Goal: Information Seeking & Learning: Learn about a topic

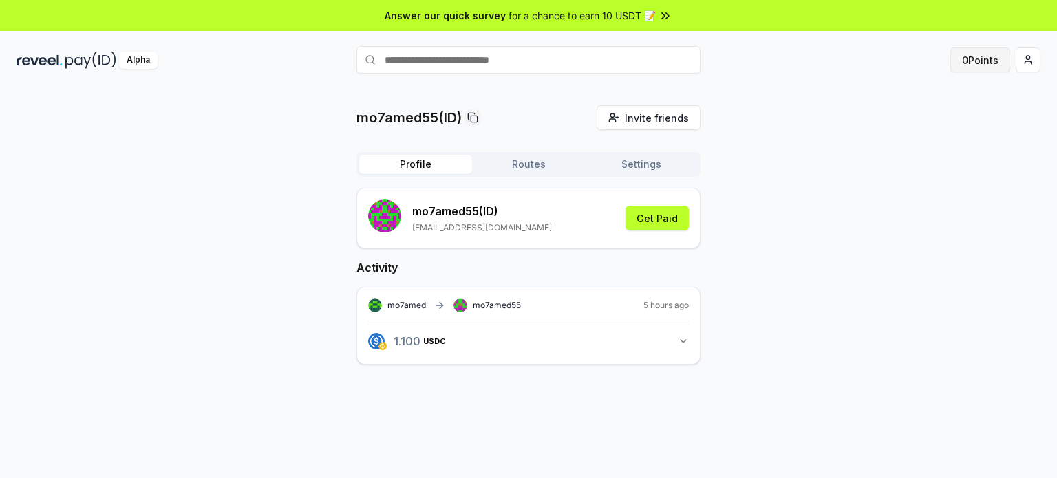
click at [1008, 67] on button "0 Points" at bounding box center [980, 59] width 60 height 25
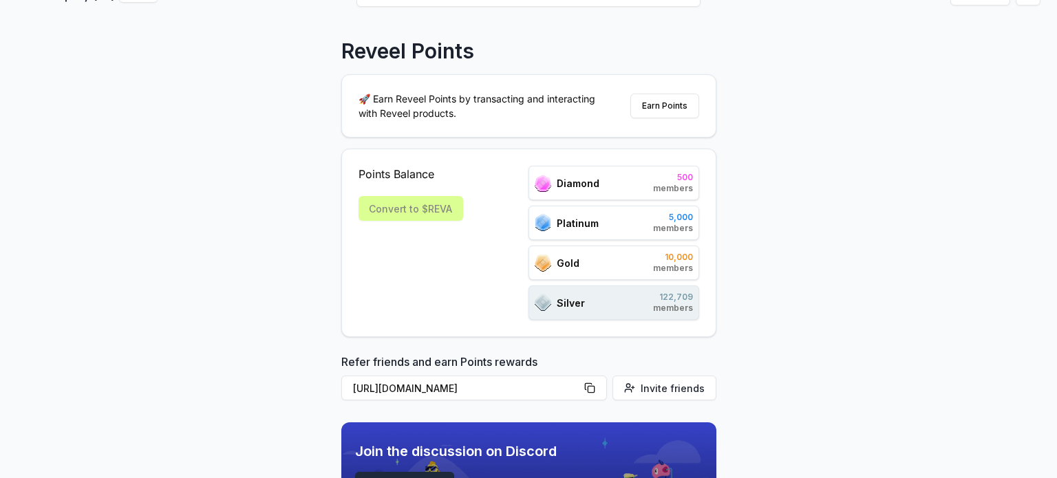
scroll to position [206, 0]
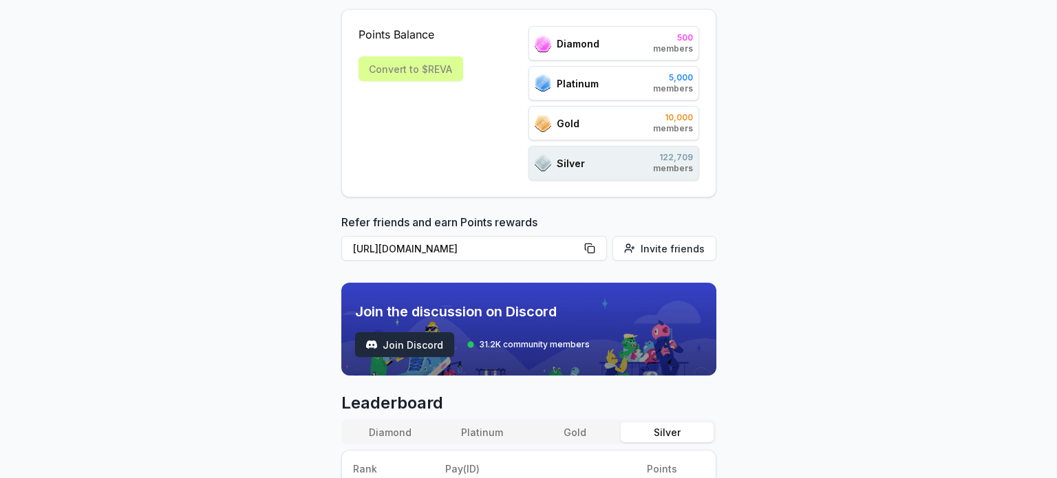
click at [430, 339] on span "Join Discord" at bounding box center [413, 345] width 61 height 14
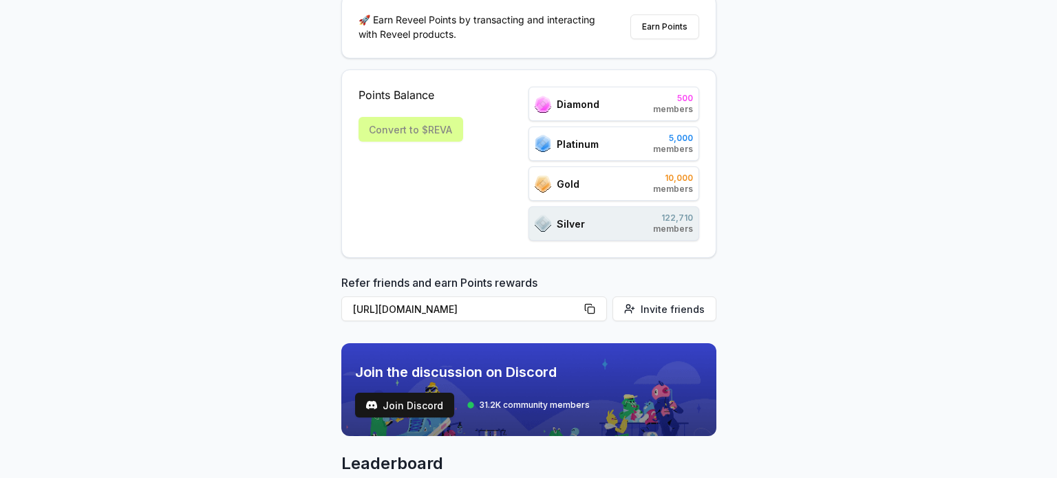
scroll to position [0, 0]
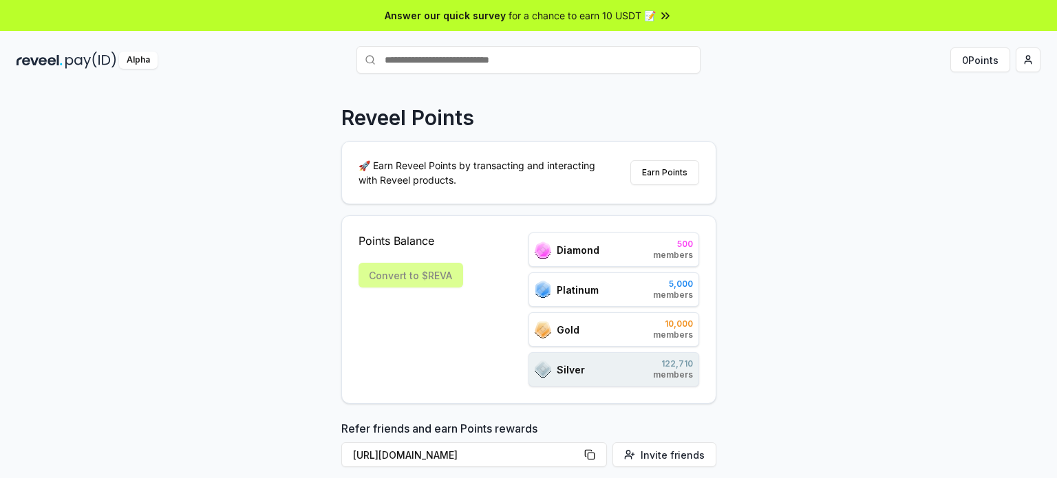
click at [638, 8] on div "Answer our quick survey for a chance to earn 10 USDT 📝" at bounding box center [528, 15] width 1057 height 31
click at [658, 167] on button "Earn Points" at bounding box center [664, 172] width 69 height 25
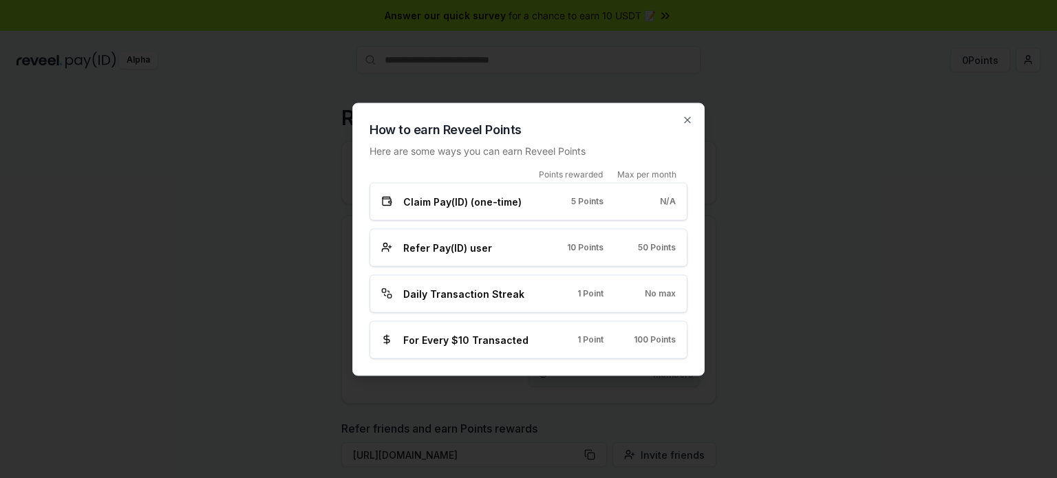
click at [692, 129] on div "How to earn Reveel Points Here are some ways you can earn Reveel Points Points …" at bounding box center [528, 239] width 352 height 273
click at [691, 122] on icon "button" at bounding box center [687, 119] width 11 height 11
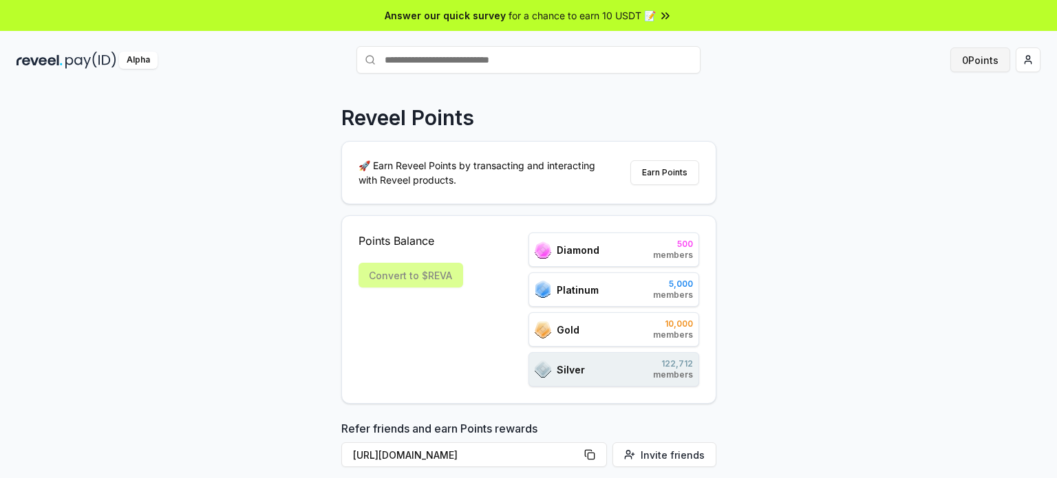
click at [967, 65] on button "0 Points" at bounding box center [980, 59] width 60 height 25
click at [650, 169] on button "Earn Points" at bounding box center [664, 172] width 69 height 25
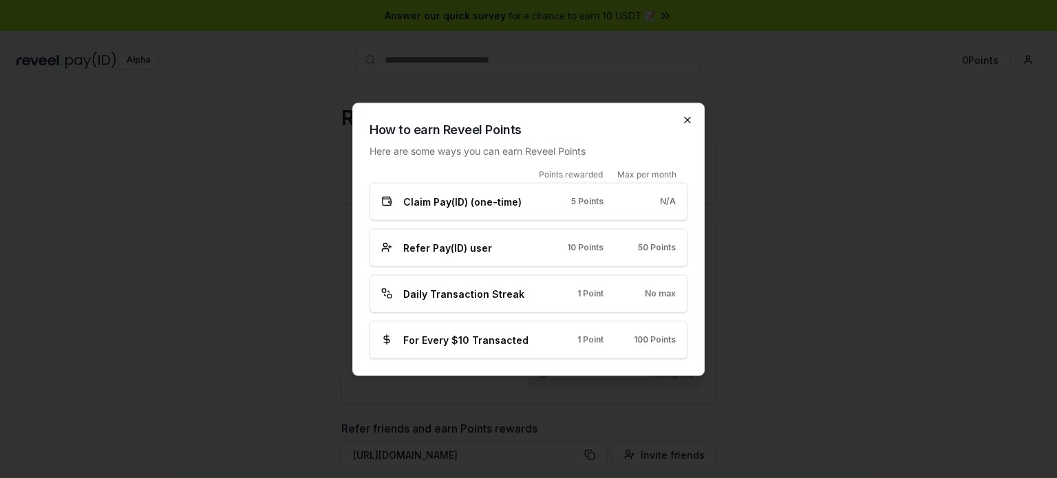
click at [687, 117] on icon "button" at bounding box center [687, 119] width 11 height 11
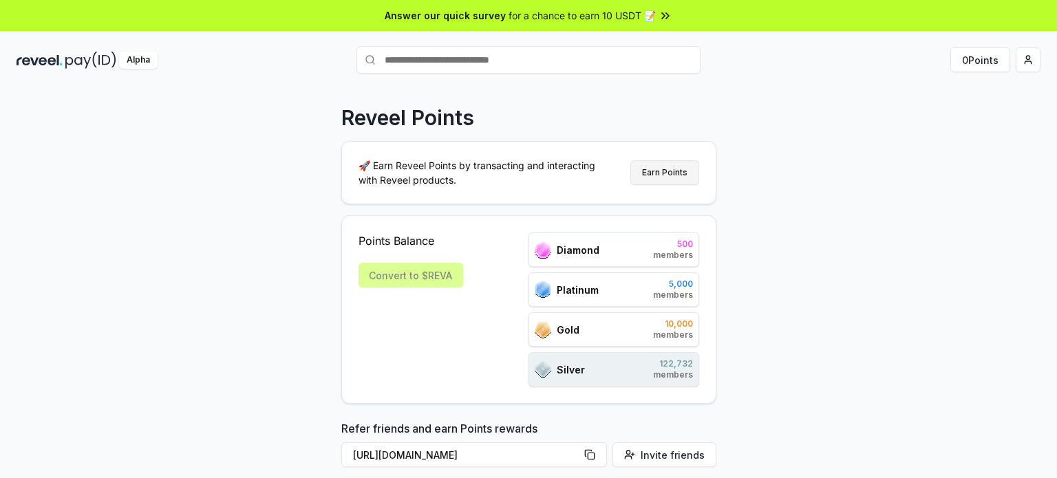
click at [669, 171] on button "Earn Points" at bounding box center [664, 172] width 69 height 25
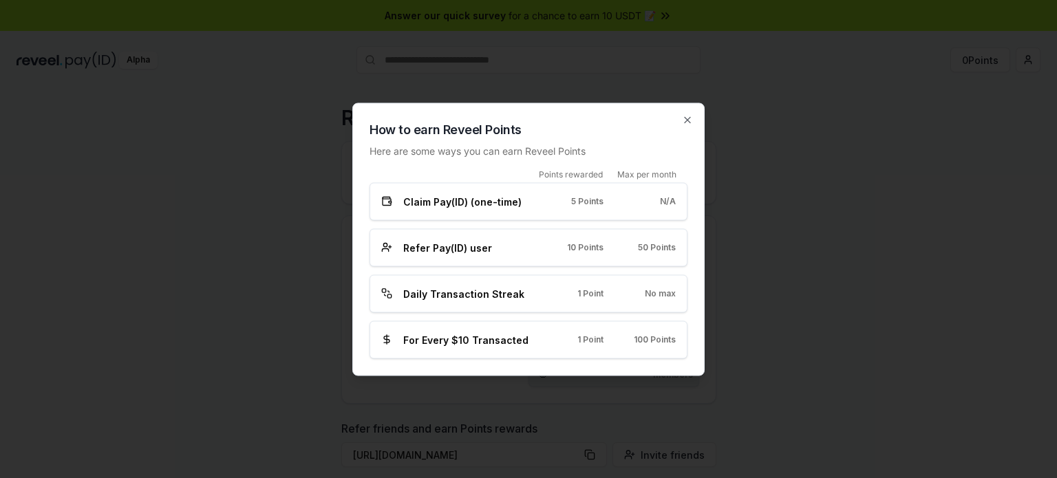
click at [689, 123] on icon "button" at bounding box center [687, 119] width 11 height 11
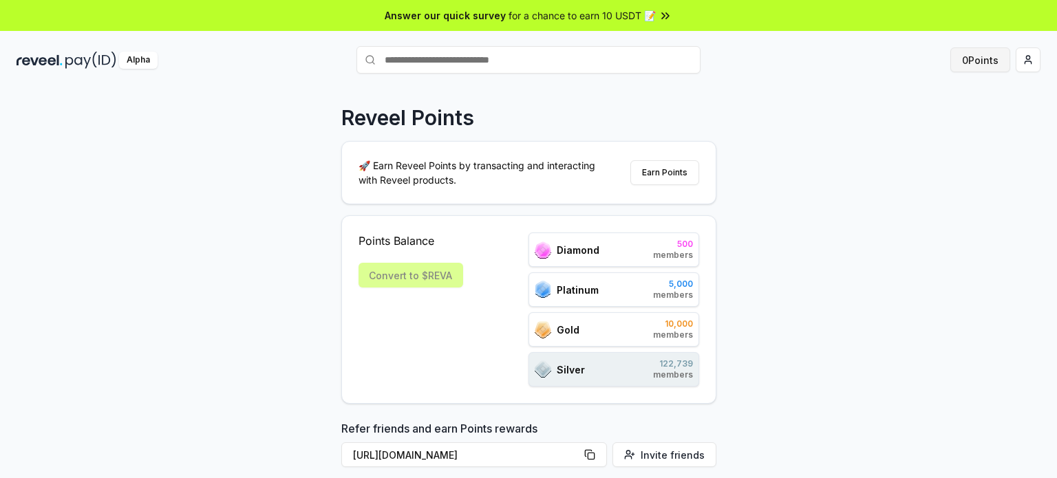
click at [998, 58] on button "0 Points" at bounding box center [980, 59] width 60 height 25
click at [962, 48] on button "0 Points" at bounding box center [980, 59] width 60 height 25
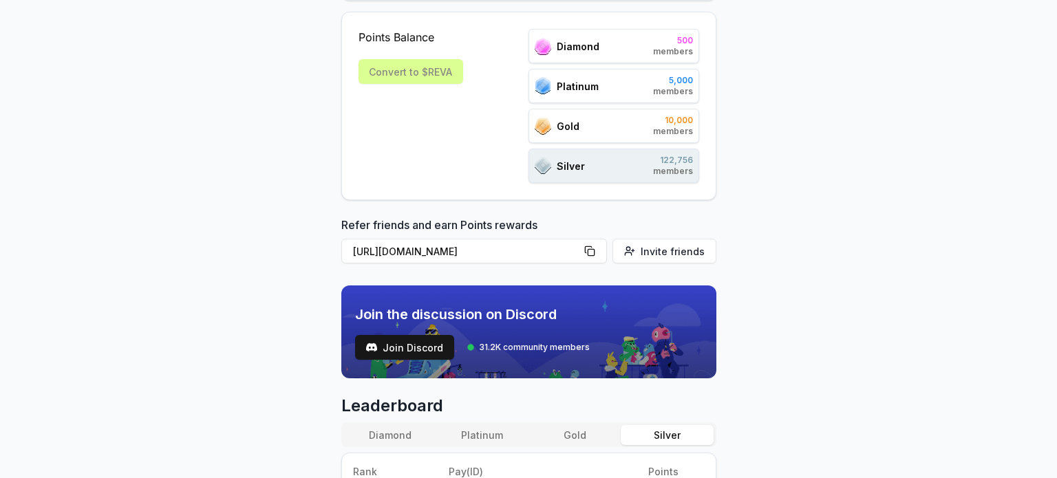
scroll to position [138, 0]
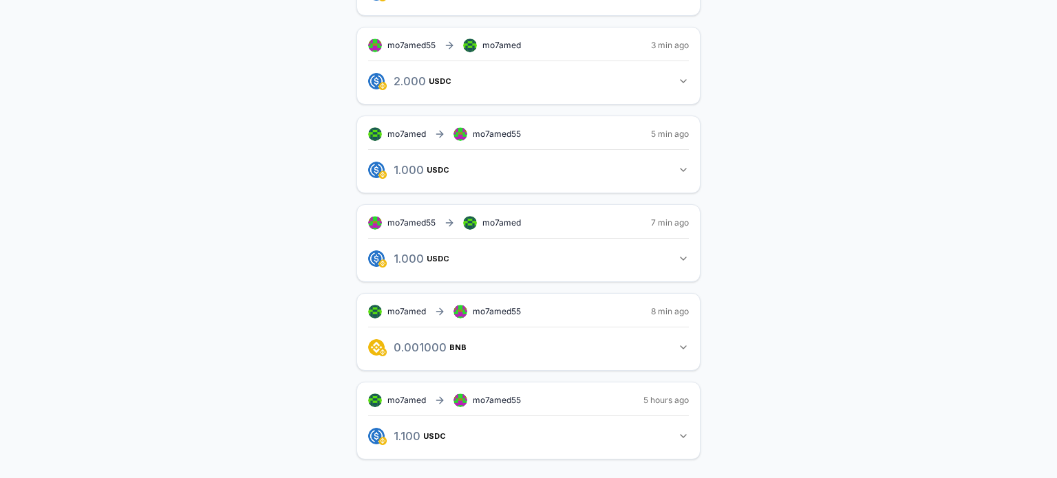
scroll to position [5, 0]
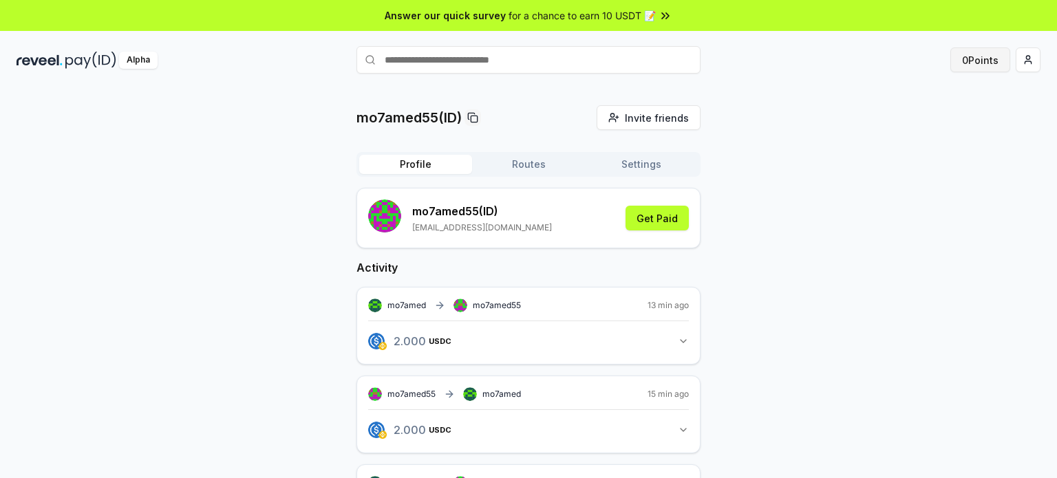
click at [967, 50] on button "0 Points" at bounding box center [980, 59] width 60 height 25
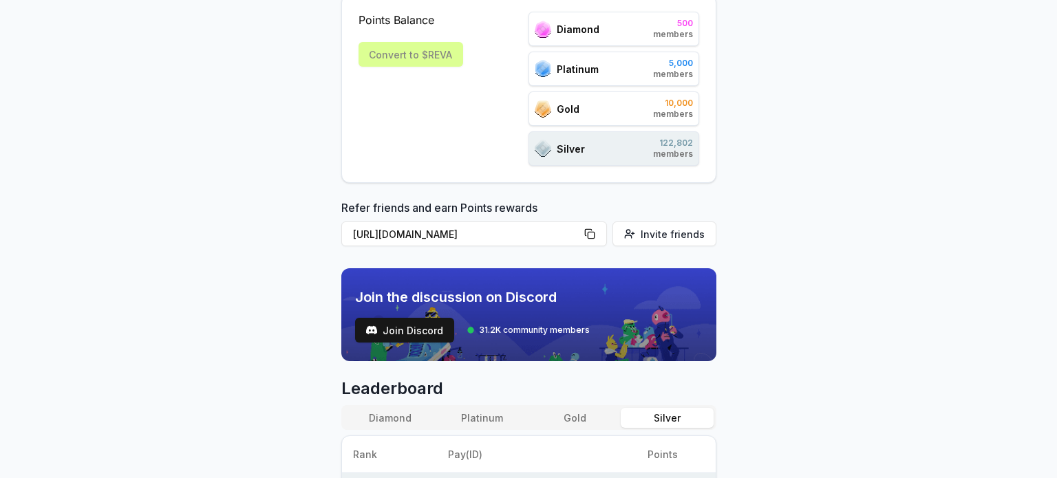
scroll to position [275, 0]
